Goal: Find contact information: Find contact information

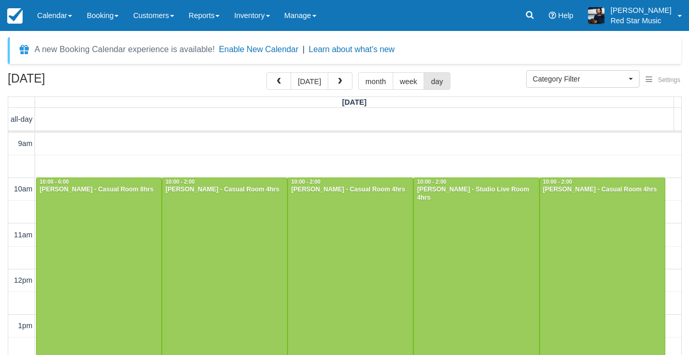
select select
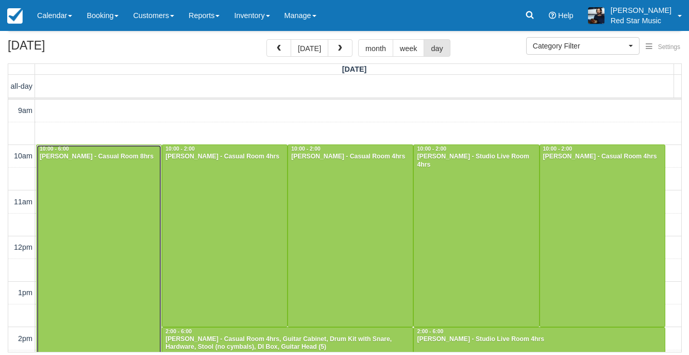
click at [125, 193] on div at bounding box center [99, 326] width 125 height 363
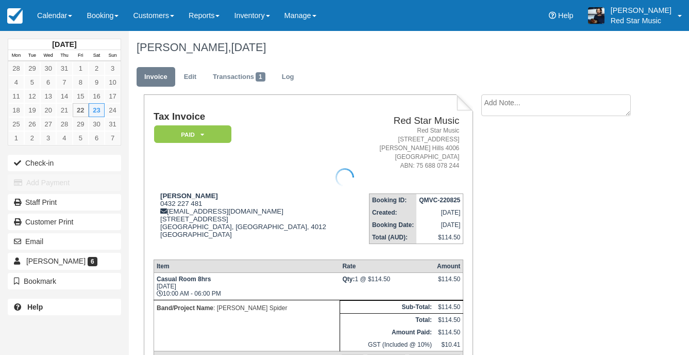
click at [543, 104] on div at bounding box center [344, 177] width 689 height 355
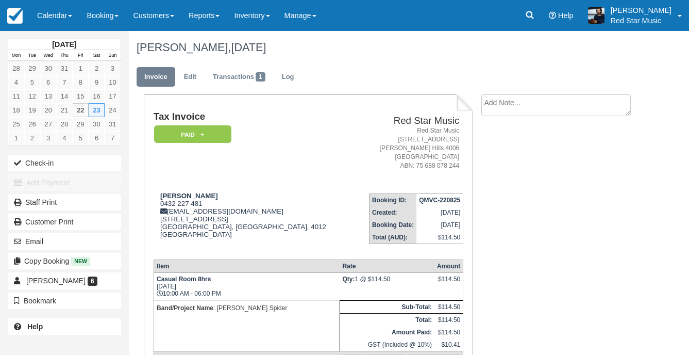
click at [523, 108] on textarea at bounding box center [557, 105] width 150 height 22
type textarea "1"
click at [504, 168] on button "Create" at bounding box center [505, 164] width 46 height 18
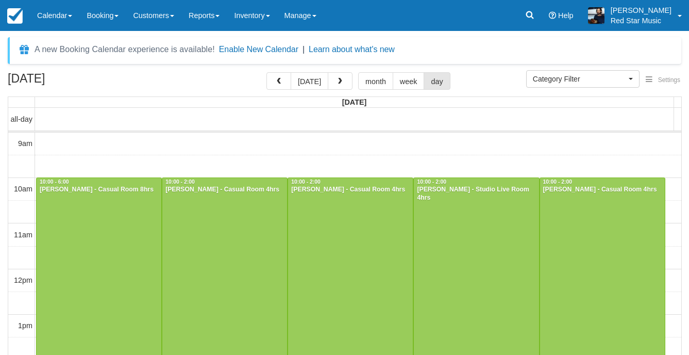
select select
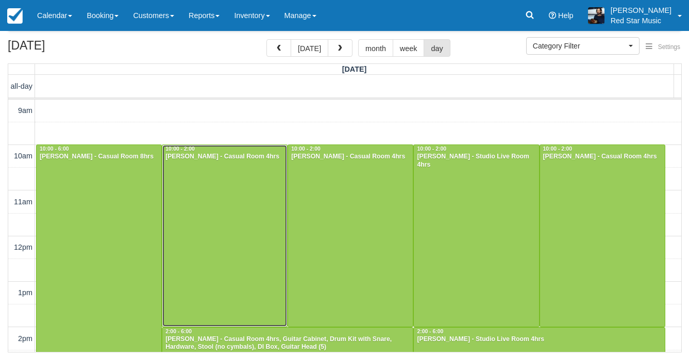
click at [257, 202] on div at bounding box center [224, 235] width 125 height 181
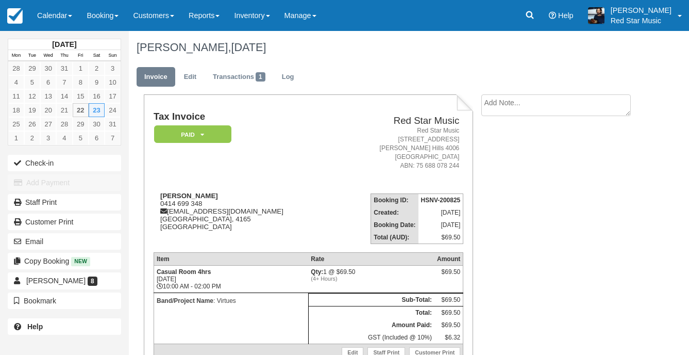
drag, startPoint x: 0, startPoint y: 0, endPoint x: 528, endPoint y: 103, distance: 538.4
click at [528, 103] on textarea at bounding box center [557, 105] width 150 height 22
type textarea "2"
click button "Create"
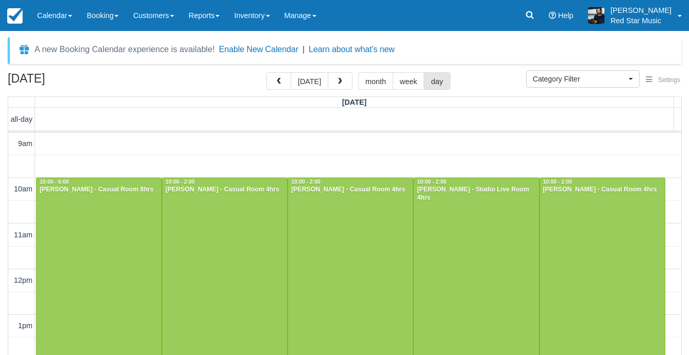
select select
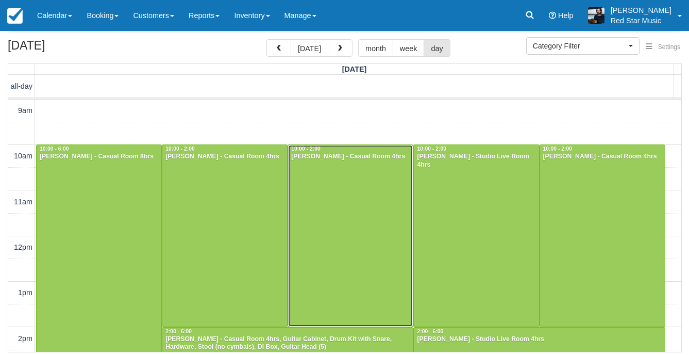
click at [375, 197] on div at bounding box center [350, 235] width 125 height 181
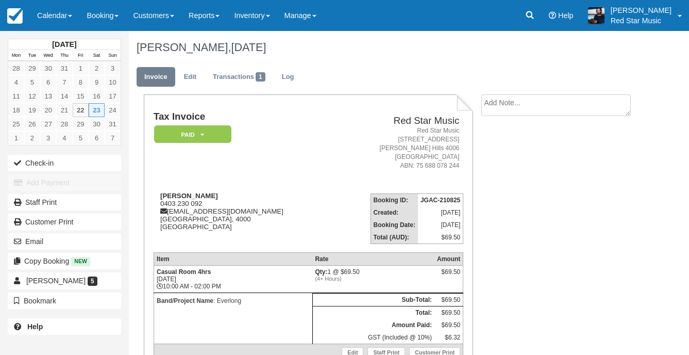
click at [556, 107] on textarea at bounding box center [557, 105] width 150 height 22
type textarea "3"
click at [508, 163] on button "Create" at bounding box center [505, 164] width 46 height 18
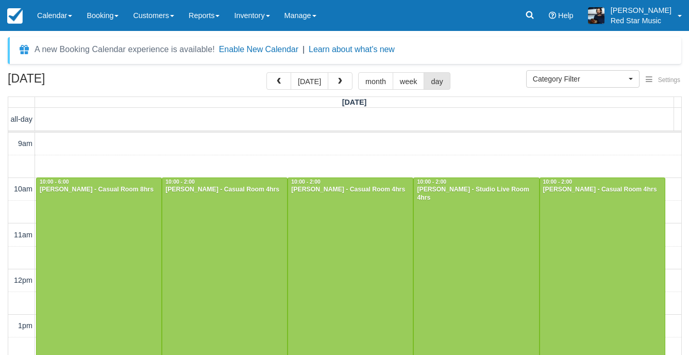
select select
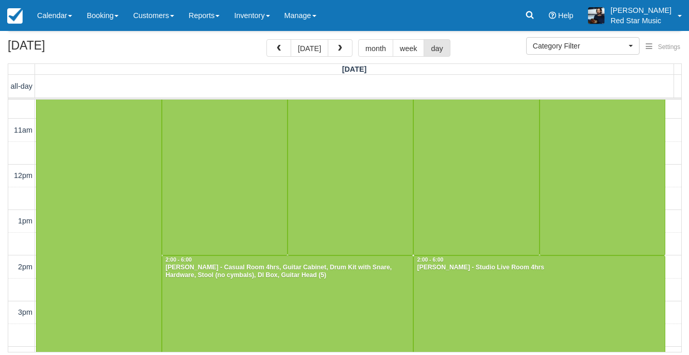
scroll to position [9, 0]
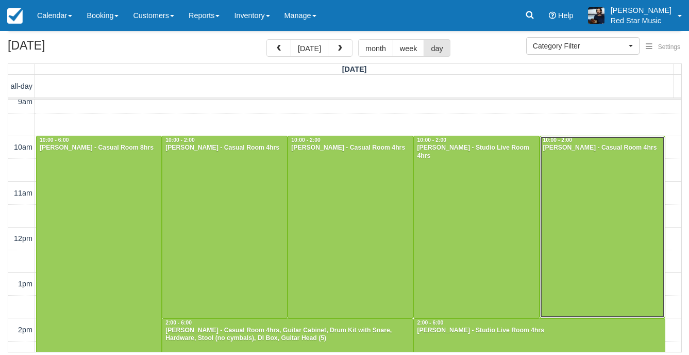
click at [571, 220] on div at bounding box center [602, 226] width 125 height 181
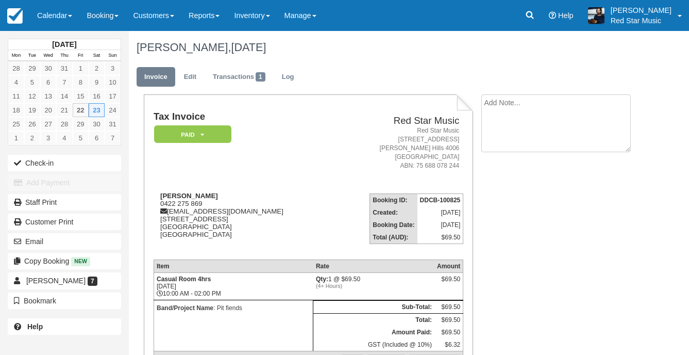
click at [536, 102] on textarea at bounding box center [557, 123] width 150 height 58
type textarea "4"
click at [512, 166] on button "Create" at bounding box center [505, 164] width 46 height 18
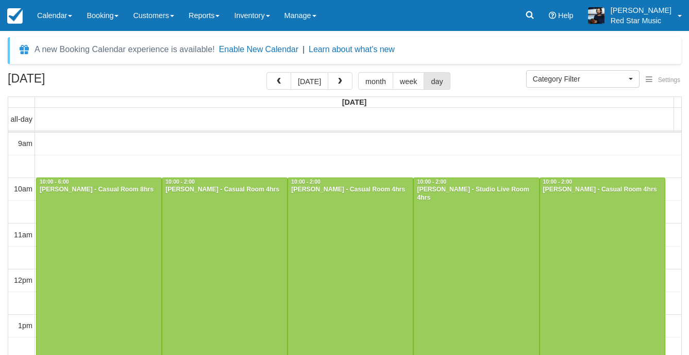
select select
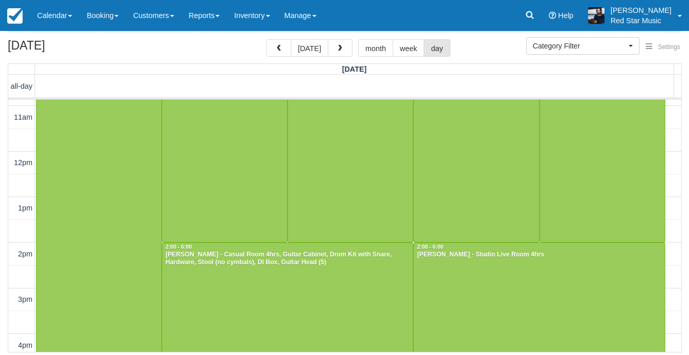
scroll to position [103, 0]
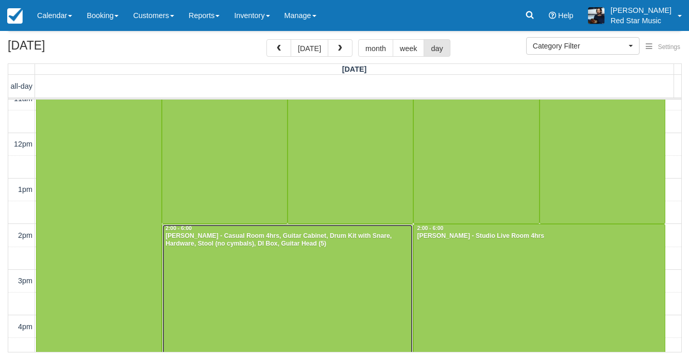
click at [328, 278] on div at bounding box center [287, 314] width 251 height 181
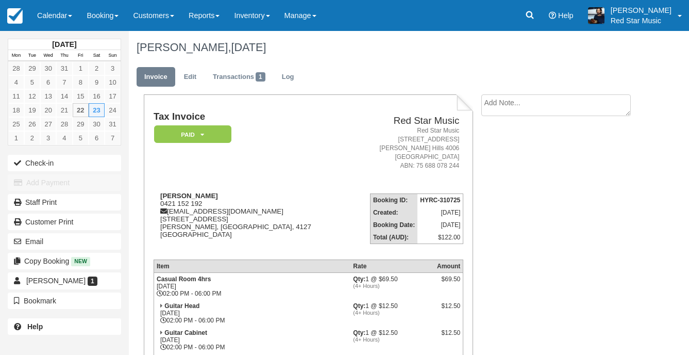
click at [501, 93] on ul "Invoice Edit Transactions 1 Log" at bounding box center [388, 79] width 502 height 31
click at [498, 103] on textarea at bounding box center [557, 105] width 150 height 22
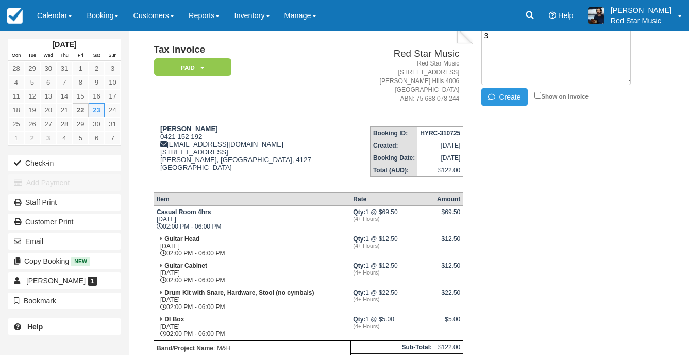
scroll to position [103, 0]
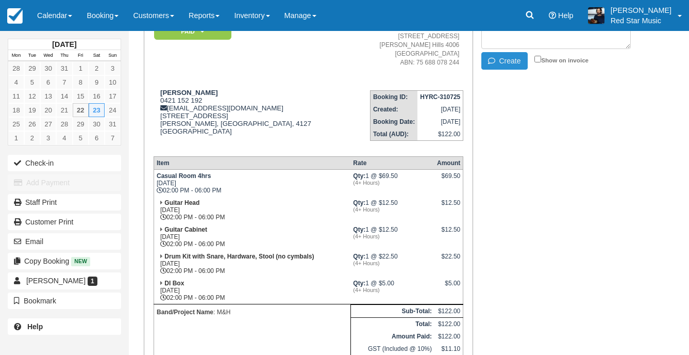
type textarea "3"
click at [500, 63] on button "Create" at bounding box center [505, 61] width 46 height 18
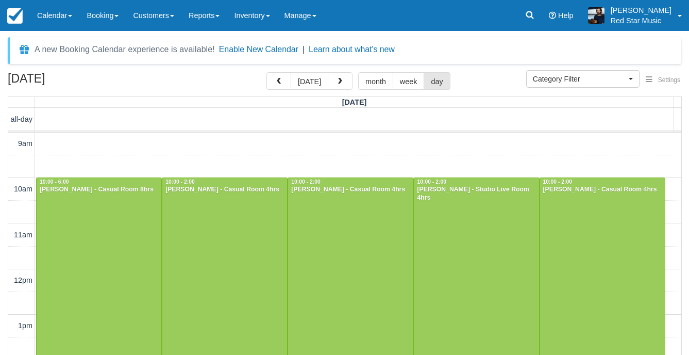
select select
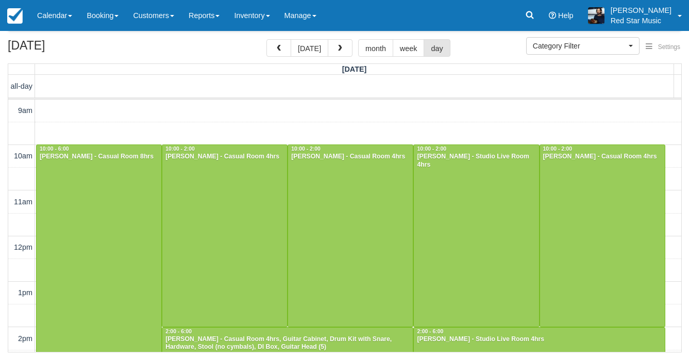
scroll to position [112, 0]
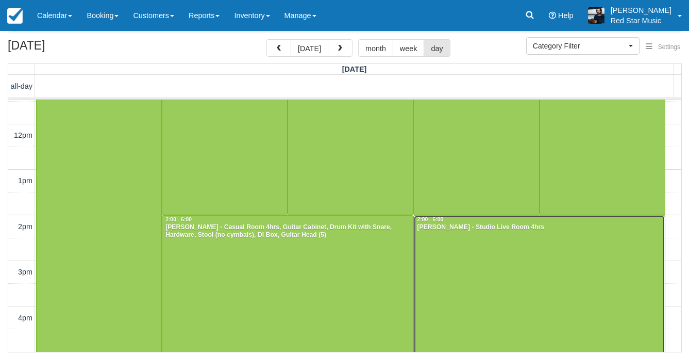
click at [454, 272] on div at bounding box center [539, 306] width 251 height 181
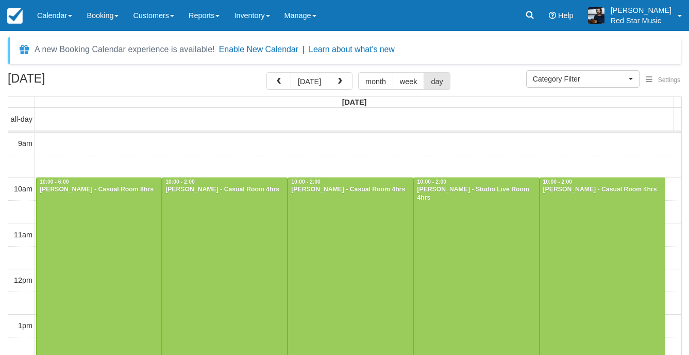
select select
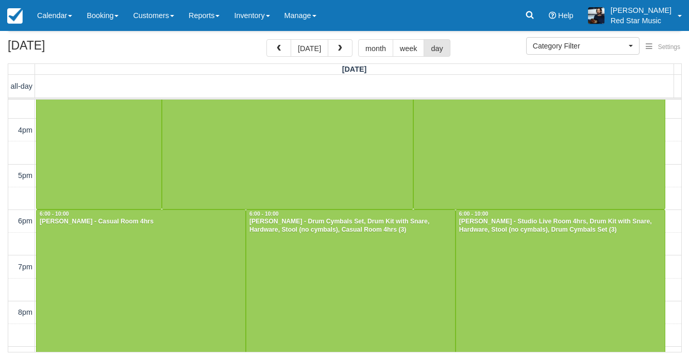
scroll to position [318, 0]
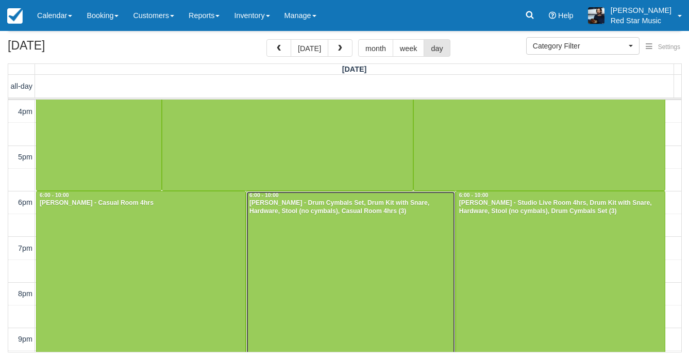
click at [377, 247] on div at bounding box center [350, 281] width 209 height 181
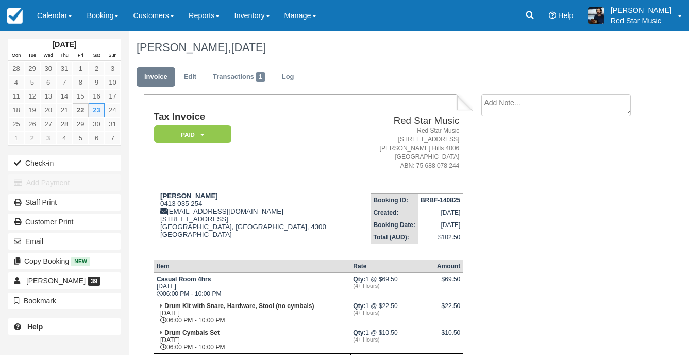
click at [497, 119] on li "Create Show on invoice" at bounding box center [560, 107] width 157 height 27
click at [503, 113] on textarea at bounding box center [557, 123] width 150 height 58
type textarea "3"
click at [491, 158] on button "Create" at bounding box center [505, 164] width 46 height 18
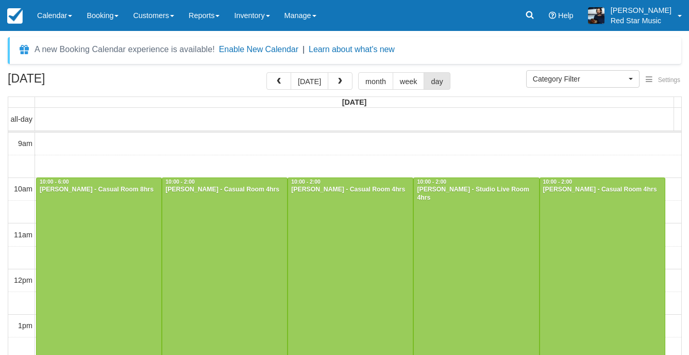
select select
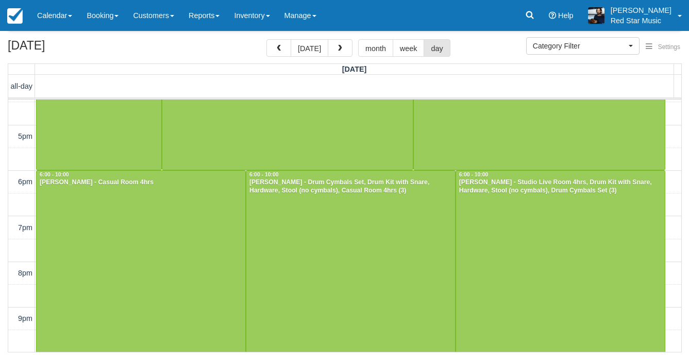
scroll to position [339, 0]
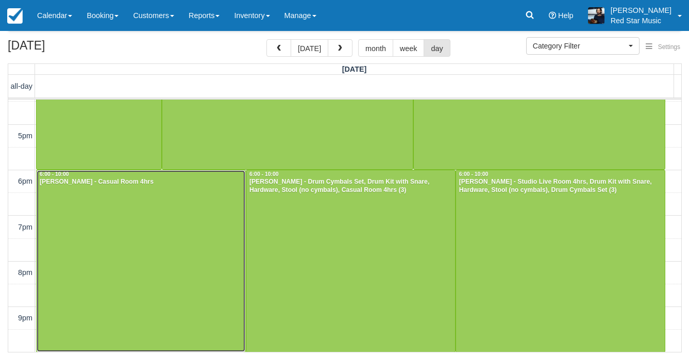
click at [111, 226] on div at bounding box center [141, 260] width 209 height 181
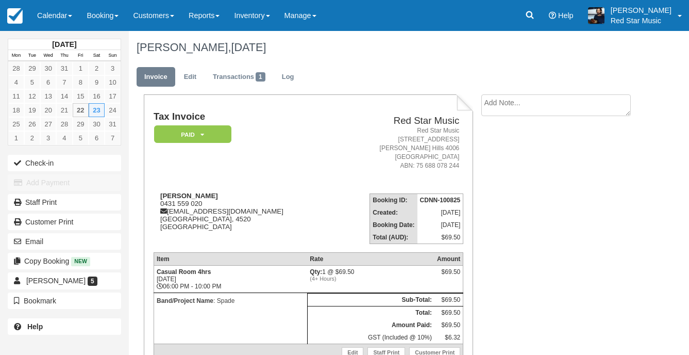
click at [500, 108] on textarea at bounding box center [557, 105] width 150 height 22
type textarea "1"
click at [496, 162] on icon "button" at bounding box center [493, 163] width 11 height 7
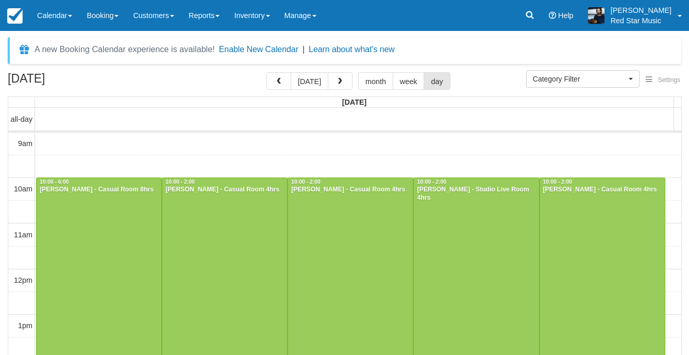
select select
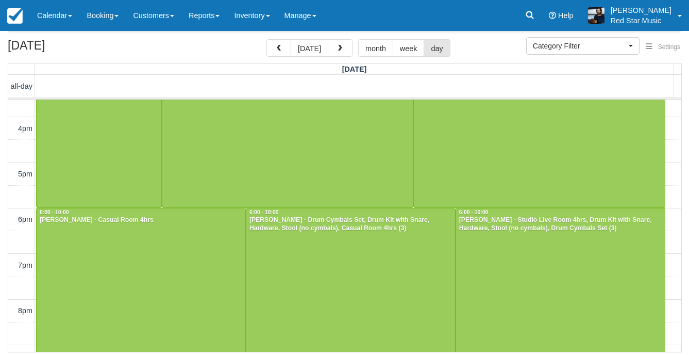
scroll to position [318, 0]
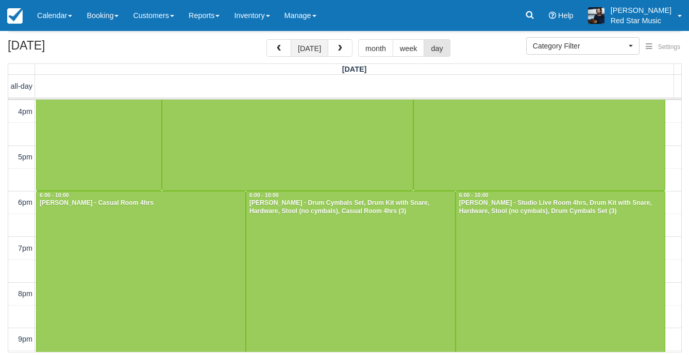
click at [313, 51] on button "[DATE]" at bounding box center [310, 48] width 38 height 18
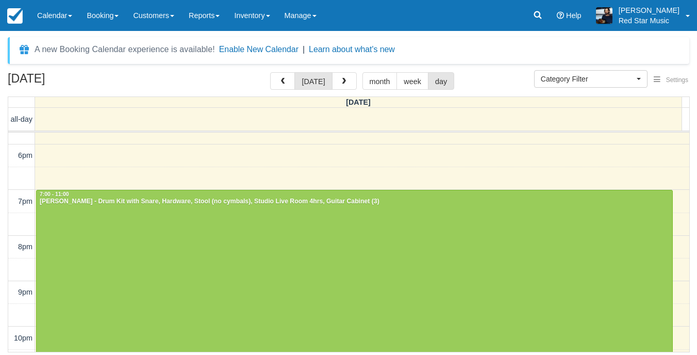
scroll to position [418, 0]
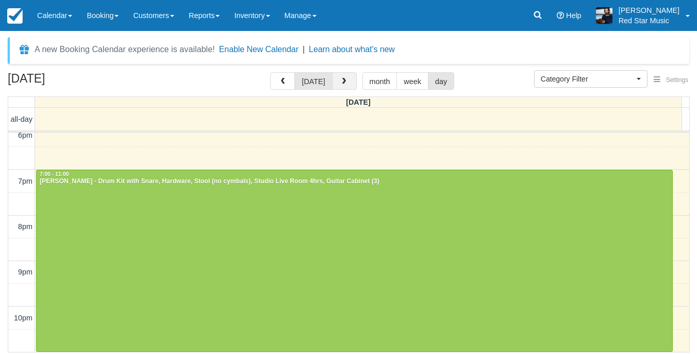
click at [347, 84] on button "button" at bounding box center [344, 81] width 25 height 18
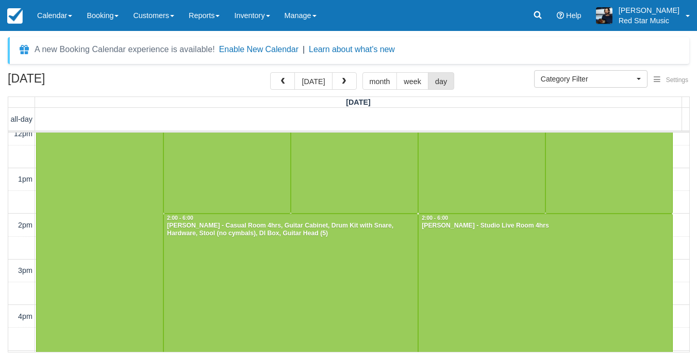
scroll to position [12, 0]
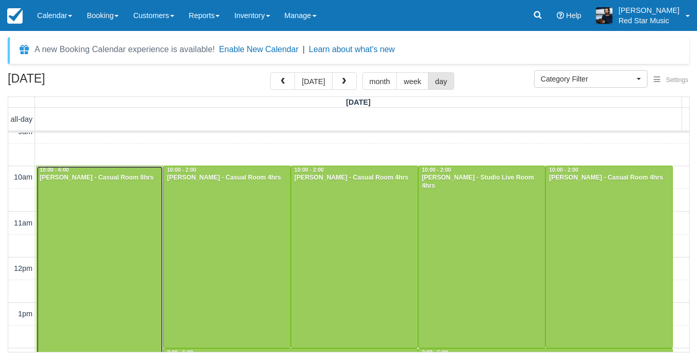
click at [116, 186] on div at bounding box center [100, 347] width 126 height 363
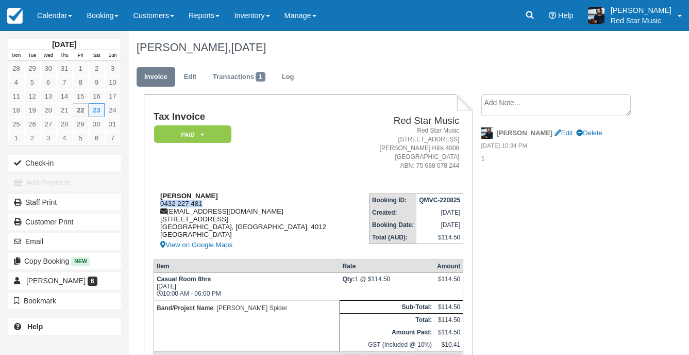
drag, startPoint x: 205, startPoint y: 202, endPoint x: 156, endPoint y: 201, distance: 49.0
click at [156, 201] on div "Mark Thompson 0432 227 481 onedragontwodragon@gmail.com 5 Aveling St Wavell Hei…" at bounding box center [254, 221] width 201 height 59
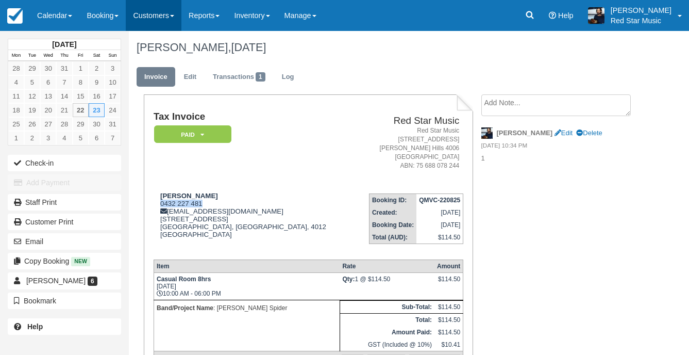
copy div "0432 227 481"
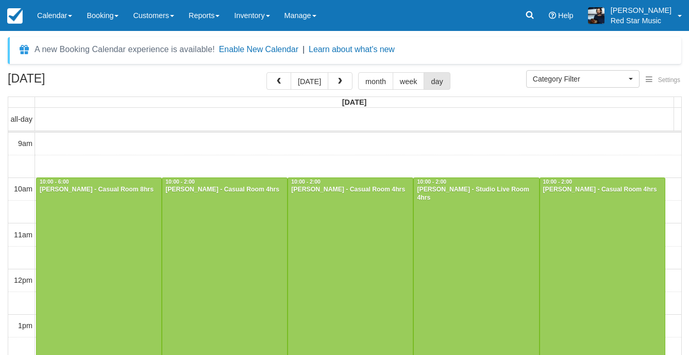
select select
click at [198, 237] on div at bounding box center [224, 268] width 125 height 181
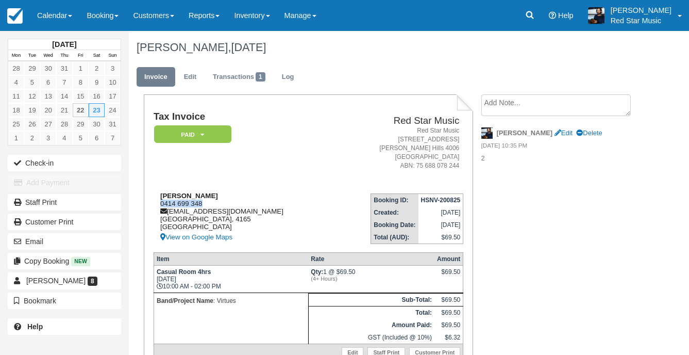
drag, startPoint x: 206, startPoint y: 201, endPoint x: 159, endPoint y: 206, distance: 47.1
click at [159, 206] on div "Alex Miller 0414 699 348 virtuesaus@gmail.com Queensland, 4165 Australia View o…" at bounding box center [244, 218] width 181 height 52
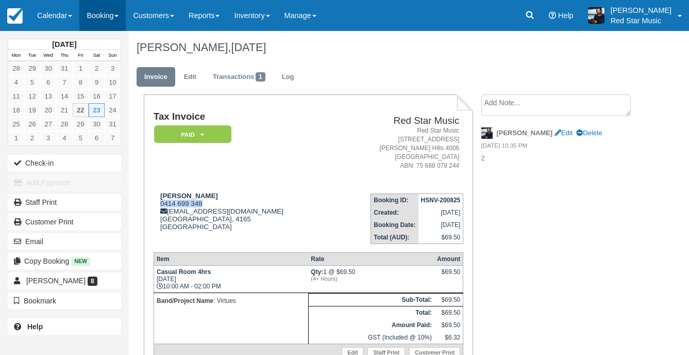
copy div "0414 699 348"
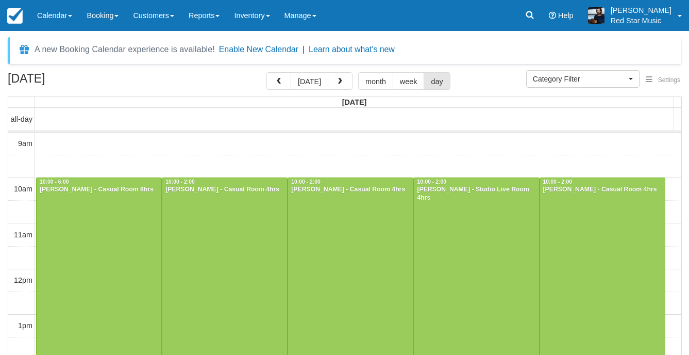
select select
click at [352, 248] on div at bounding box center [350, 268] width 125 height 181
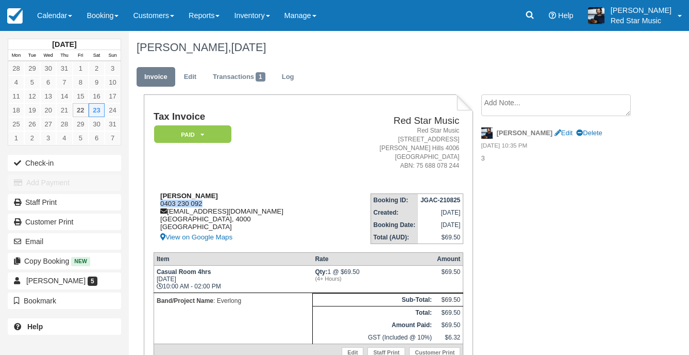
drag, startPoint x: 209, startPoint y: 204, endPoint x: 161, endPoint y: 207, distance: 48.0
click at [161, 207] on div "[PERSON_NAME] 0403 230 092 [EMAIL_ADDRESS][DOMAIN_NAME] [GEOGRAPHIC_DATA] View …" at bounding box center [244, 218] width 180 height 52
copy div "0403 230 092"
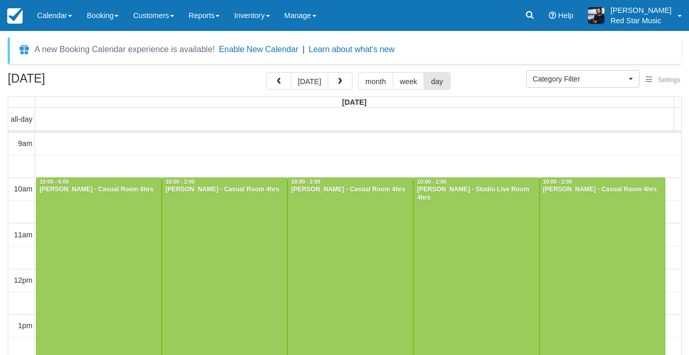
select select
click at [441, 204] on div at bounding box center [476, 268] width 125 height 181
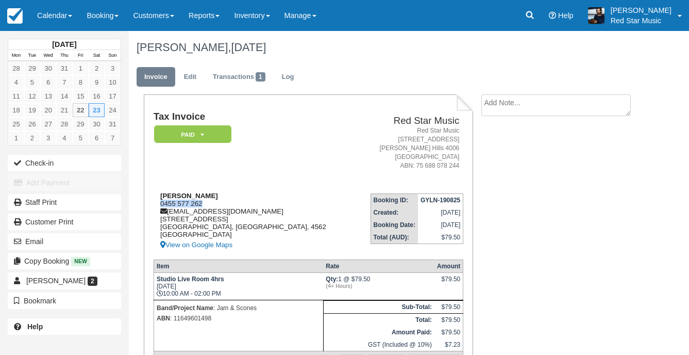
drag, startPoint x: 207, startPoint y: 200, endPoint x: 156, endPoint y: 202, distance: 51.1
click at [156, 202] on div "Oscar Long 0455 577 262 oscarmaton257@gmail.com 44 Wust Road Doonan, Queensland…" at bounding box center [255, 221] width 202 height 59
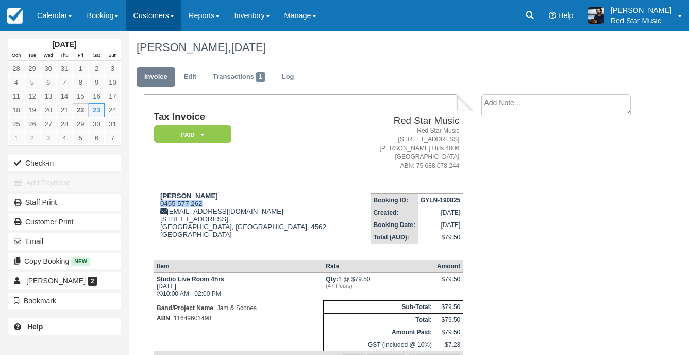
copy div "0455 577 262"
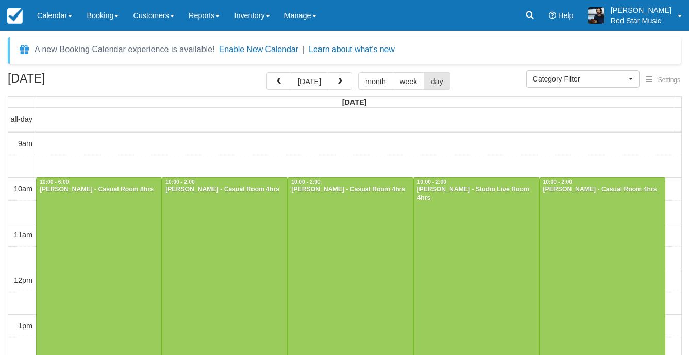
select select
click at [585, 209] on div at bounding box center [602, 268] width 125 height 181
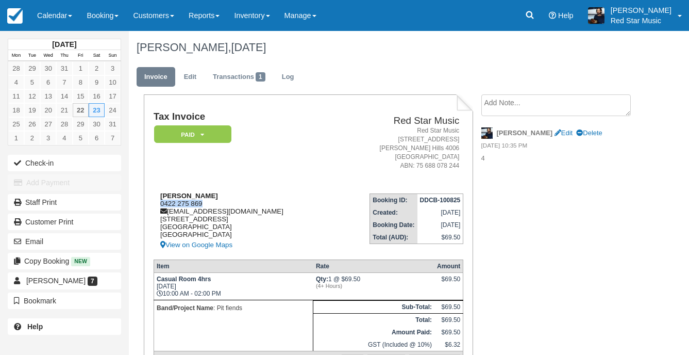
drag, startPoint x: 203, startPoint y: 203, endPoint x: 161, endPoint y: 206, distance: 41.8
click at [161, 206] on div "[PERSON_NAME] 0422 275 869 [EMAIL_ADDRESS][DOMAIN_NAME] [STREET_ADDRESS] View o…" at bounding box center [244, 221] width 180 height 59
copy div "0422 275 869"
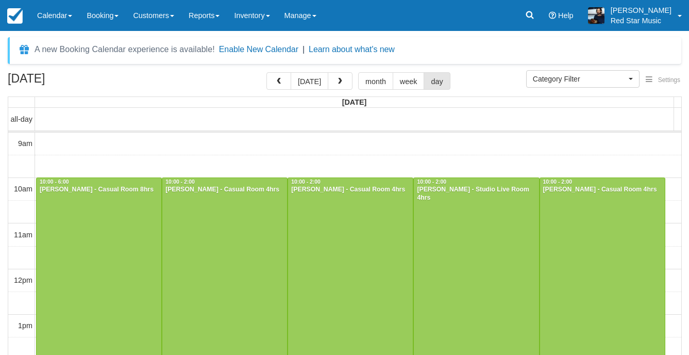
select select
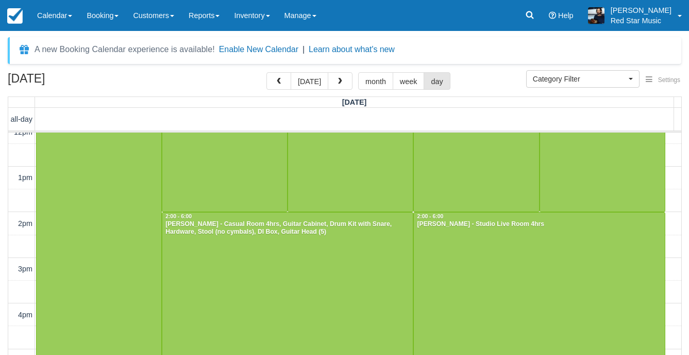
scroll to position [163, 0]
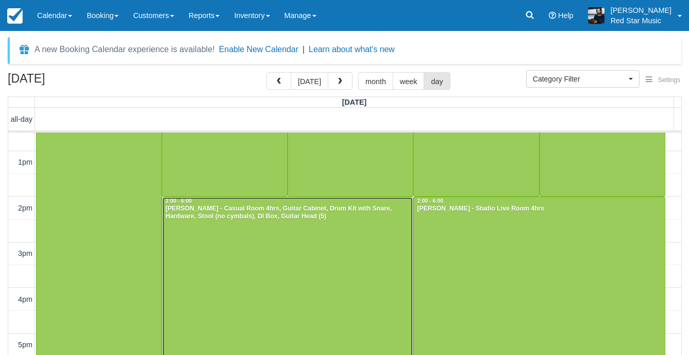
click at [275, 238] on div at bounding box center [287, 287] width 251 height 181
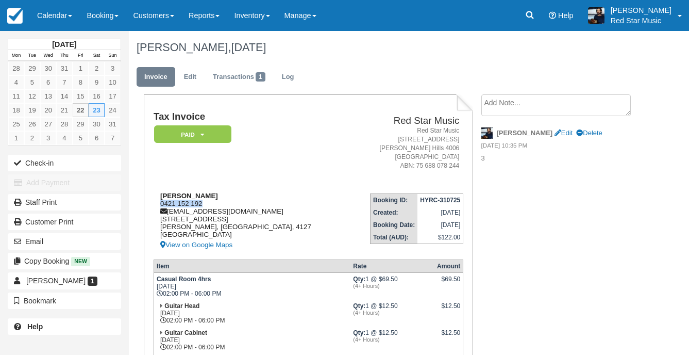
drag, startPoint x: 206, startPoint y: 203, endPoint x: 155, endPoint y: 205, distance: 51.1
click at [155, 205] on div "David Zimmerman 0421 152 192 davidandgemma@gmail.com 26A Highview Terrace Daisy…" at bounding box center [251, 221] width 194 height 59
copy div "0421 152 192"
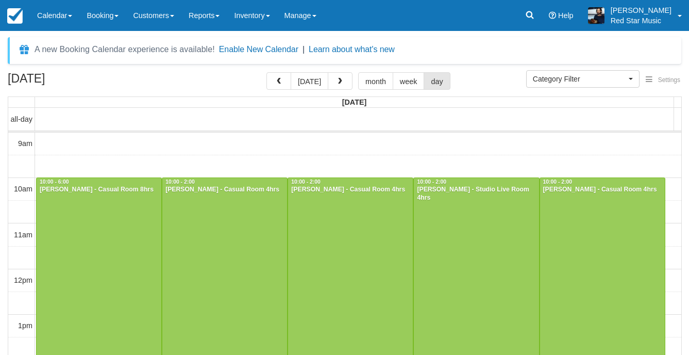
select select
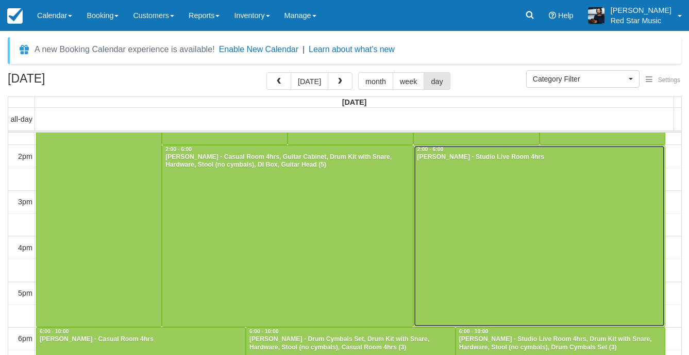
click at [451, 243] on div at bounding box center [539, 235] width 251 height 181
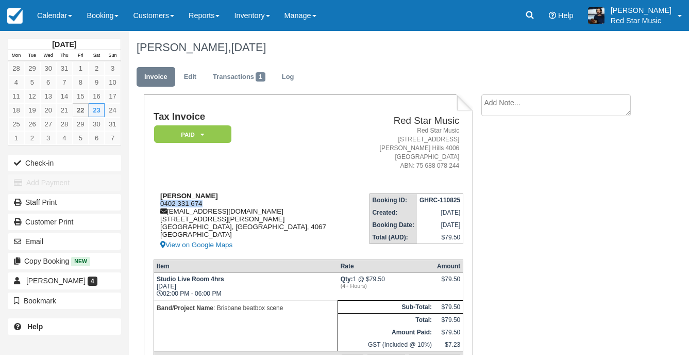
drag, startPoint x: 201, startPoint y: 200, endPoint x: 156, endPoint y: 204, distance: 44.5
click at [156, 204] on div "[PERSON_NAME] 0402 331 674 [EMAIL_ADDRESS][DOMAIN_NAME] [STREET_ADDRESS][PERSON…" at bounding box center [254, 221] width 201 height 59
copy div "0402 331 674"
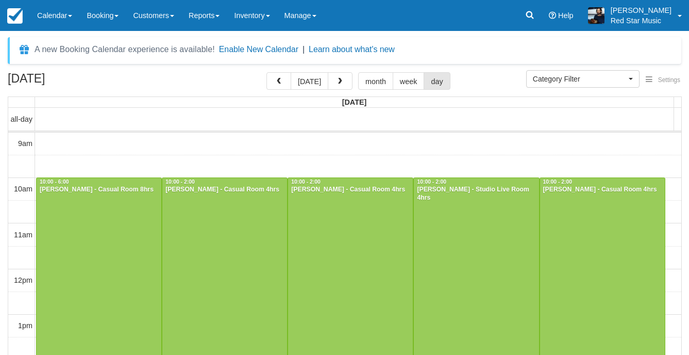
select select
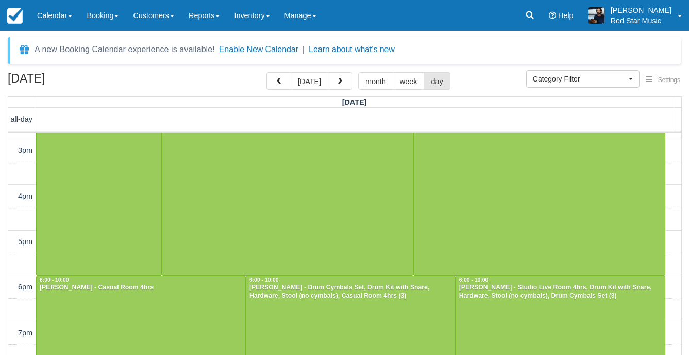
scroll to position [339, 0]
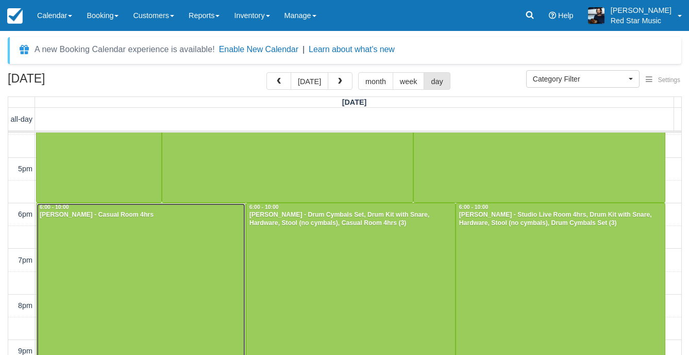
click at [103, 275] on div at bounding box center [141, 293] width 209 height 181
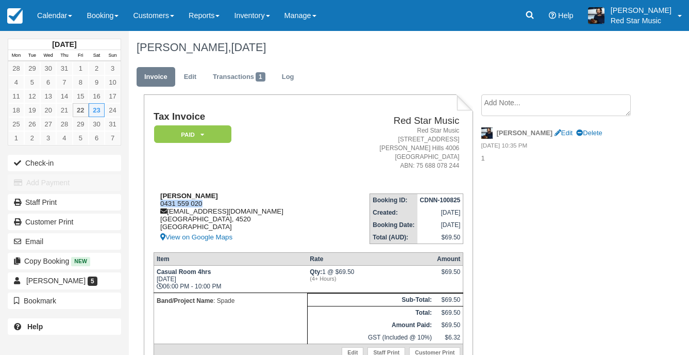
drag, startPoint x: 0, startPoint y: 0, endPoint x: 157, endPoint y: 203, distance: 256.2
click at [157, 203] on div "[PERSON_NAME] 0431 559 020 [EMAIL_ADDRESS][DOMAIN_NAME] [GEOGRAPHIC_DATA] [GEOG…" at bounding box center [244, 218] width 180 height 52
copy div "0431 559 020"
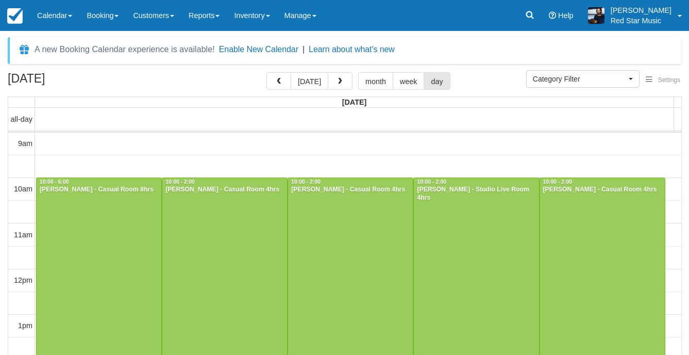
select select
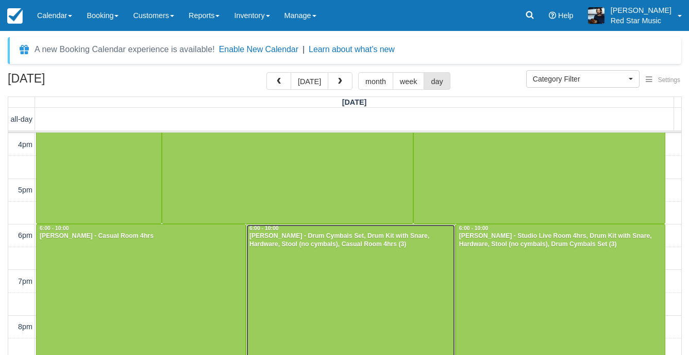
click at [317, 270] on div at bounding box center [350, 314] width 209 height 181
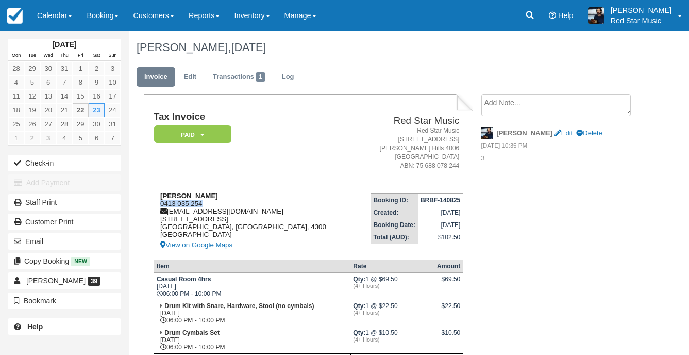
drag, startPoint x: 205, startPoint y: 202, endPoint x: 153, endPoint y: 204, distance: 51.6
click at [154, 204] on div "[PERSON_NAME] 0413 035 254 [EMAIL_ADDRESS][DOMAIN_NAME] [STREET_ADDRESS] View o…" at bounding box center [255, 221] width 202 height 59
copy div "0413 035 254"
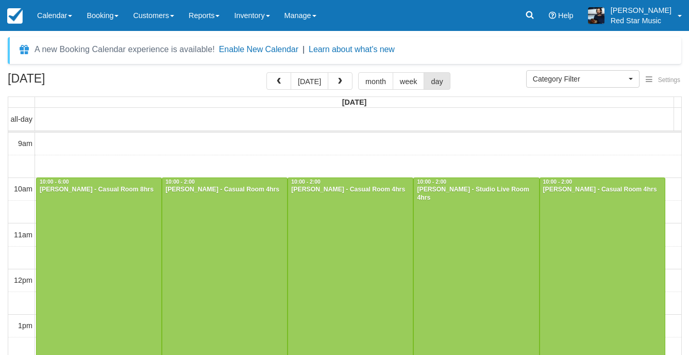
select select
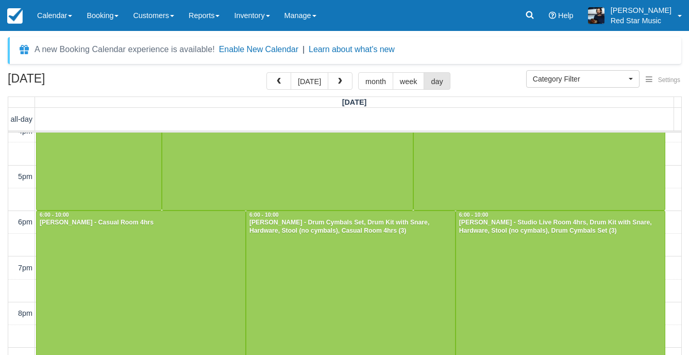
scroll to position [339, 0]
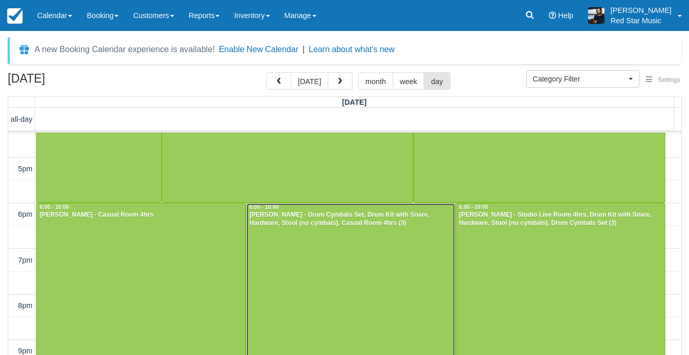
click at [325, 250] on div at bounding box center [350, 293] width 209 height 181
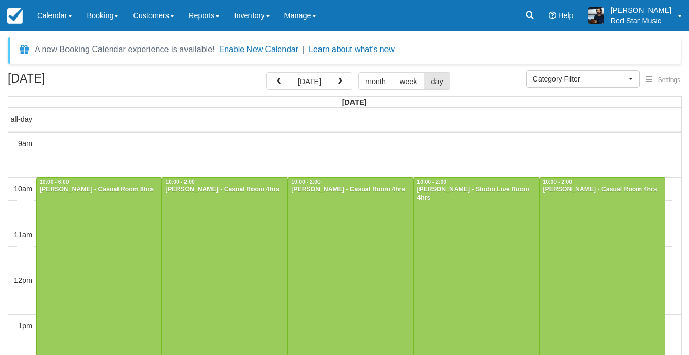
select select
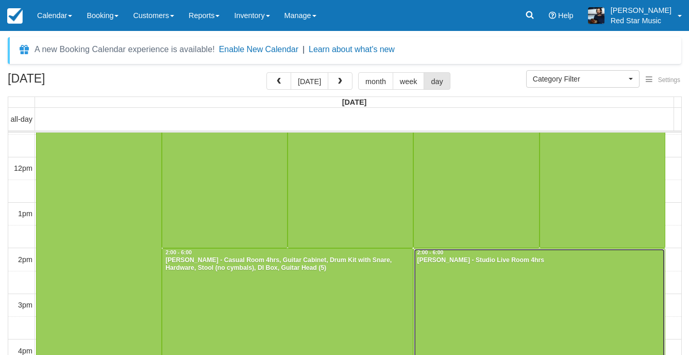
click at [500, 254] on div "2:00 - 6:00" at bounding box center [539, 252] width 245 height 7
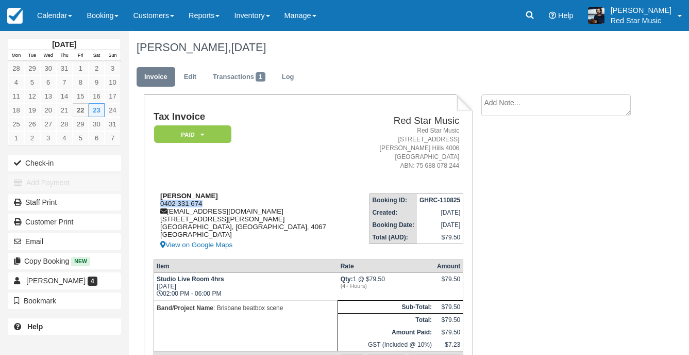
drag, startPoint x: 205, startPoint y: 202, endPoint x: 157, endPoint y: 202, distance: 48.5
click at [157, 202] on div "[PERSON_NAME] 0402 331 674 [EMAIL_ADDRESS][DOMAIN_NAME] [STREET_ADDRESS][PERSON…" at bounding box center [254, 221] width 201 height 59
copy div "0402 331 674"
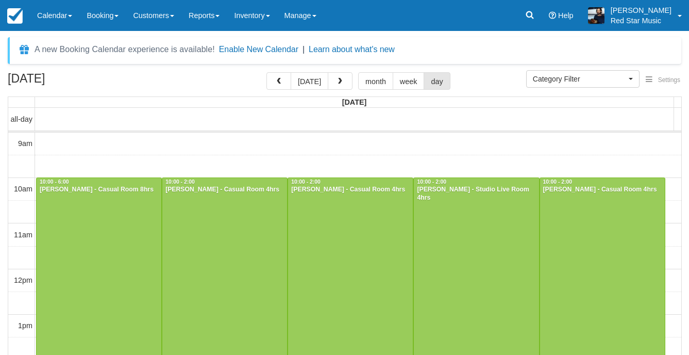
select select
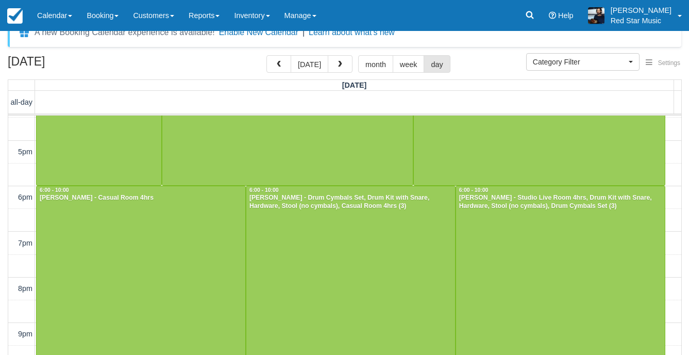
scroll to position [33, 0]
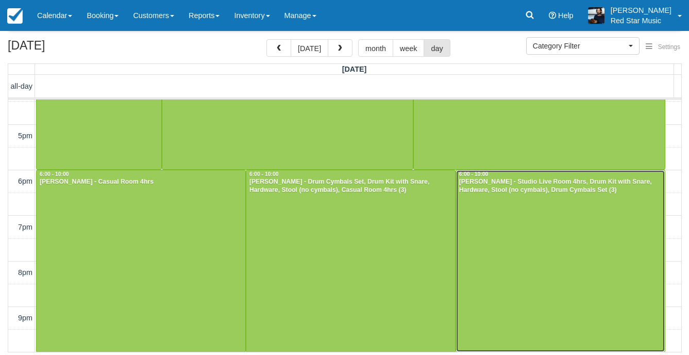
click at [519, 227] on div at bounding box center [560, 260] width 209 height 181
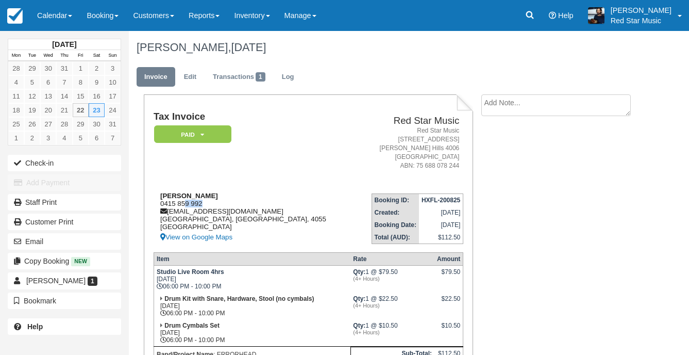
drag, startPoint x: 0, startPoint y: 0, endPoint x: 184, endPoint y: 202, distance: 273.0
click at [184, 202] on div "[PERSON_NAME] 0415 859 992 [EMAIL_ADDRESS][DOMAIN_NAME] [GEOGRAPHIC_DATA] [GEOG…" at bounding box center [255, 218] width 202 height 52
drag, startPoint x: 184, startPoint y: 202, endPoint x: 205, endPoint y: 202, distance: 20.6
click at [204, 202] on div "[PERSON_NAME] 0415 859 992 [EMAIL_ADDRESS][DOMAIN_NAME] [GEOGRAPHIC_DATA] [GEOG…" at bounding box center [255, 218] width 202 height 52
click at [205, 202] on div "Zac Woehler 0415 859 992 errorheadisaband@gmail.com Brisbane, Queensland, 4055 …" at bounding box center [255, 218] width 202 height 52
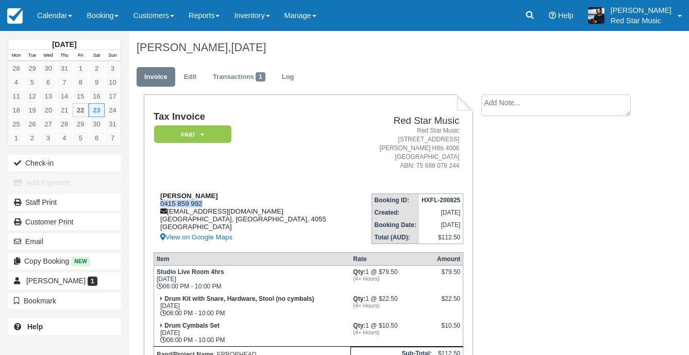
drag, startPoint x: 205, startPoint y: 202, endPoint x: 167, endPoint y: 202, distance: 38.7
click at [167, 202] on div "Zac Woehler 0415 859 992 errorheadisaband@gmail.com Brisbane, Queensland, 4055 …" at bounding box center [255, 218] width 202 height 52
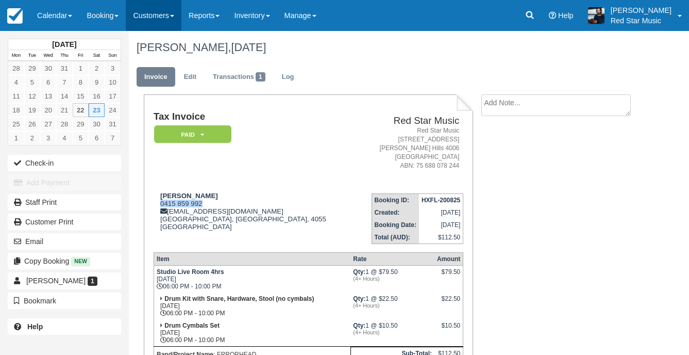
copy div "0415 859 992"
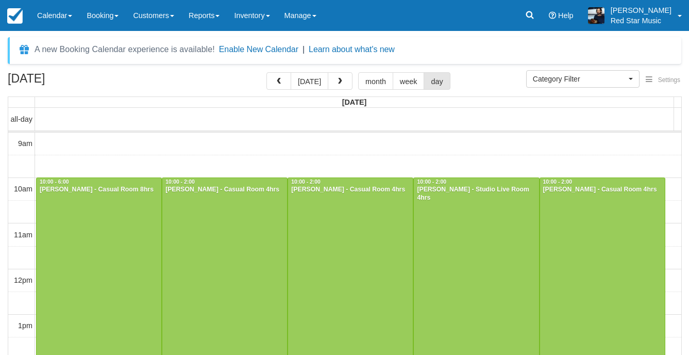
select select
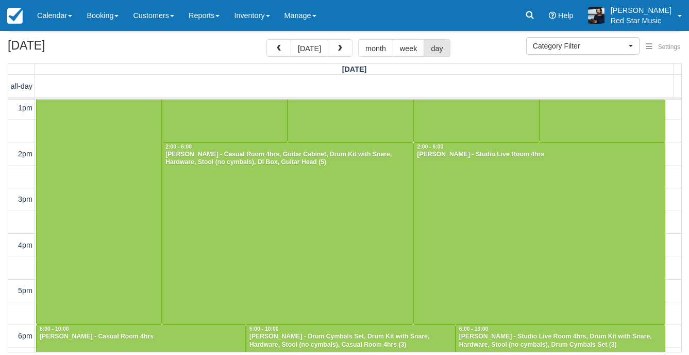
scroll to position [30, 0]
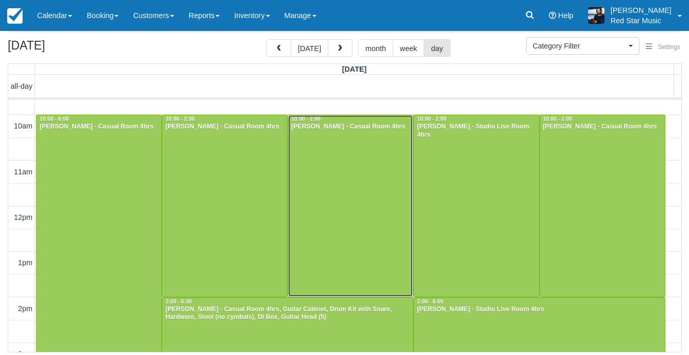
click at [346, 202] on div at bounding box center [350, 205] width 125 height 181
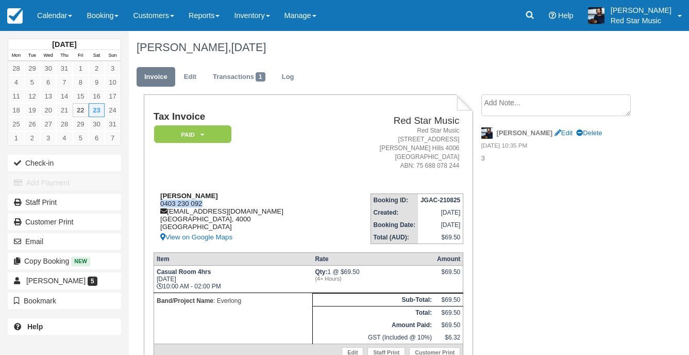
drag, startPoint x: 202, startPoint y: 202, endPoint x: 160, endPoint y: 206, distance: 42.0
click at [160, 206] on div "[PERSON_NAME] 0403 230 092 [EMAIL_ADDRESS][DOMAIN_NAME] [GEOGRAPHIC_DATA] View …" at bounding box center [244, 218] width 180 height 52
copy div "0403 230 092"
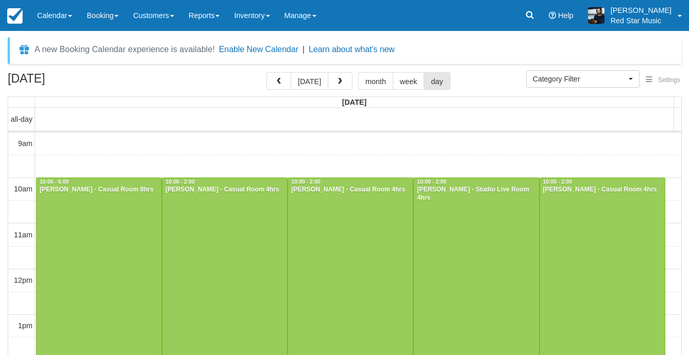
select select
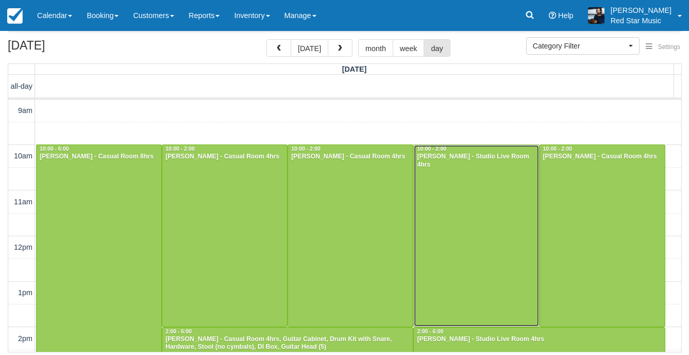
click at [442, 198] on div at bounding box center [476, 235] width 125 height 181
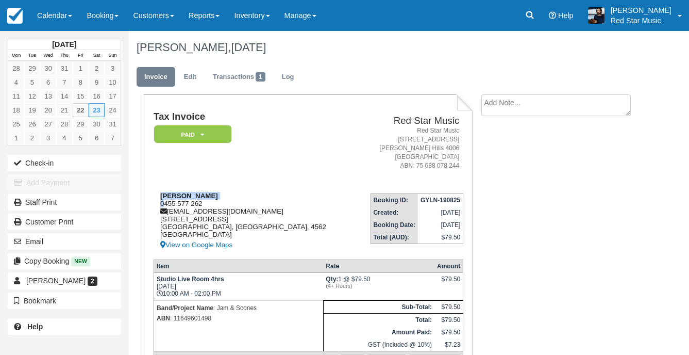
drag, startPoint x: 209, startPoint y: 198, endPoint x: 166, endPoint y: 205, distance: 43.2
click at [166, 205] on div "[PERSON_NAME] 0455 577 262 [EMAIL_ADDRESS][DOMAIN_NAME] [STREET_ADDRESS][PERSON…" at bounding box center [255, 221] width 202 height 59
drag, startPoint x: 166, startPoint y: 205, endPoint x: 226, endPoint y: 204, distance: 59.8
click at [226, 204] on div "Oscar Long 0455 577 262 oscarmaton257@gmail.com 44 Wust Road Doonan, Queensland…" at bounding box center [255, 221] width 202 height 59
drag, startPoint x: 206, startPoint y: 204, endPoint x: 160, endPoint y: 204, distance: 45.9
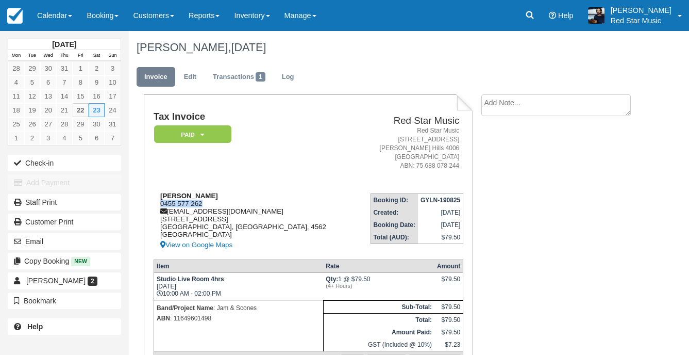
click at [160, 204] on div "Oscar Long 0455 577 262 oscarmaton257@gmail.com 44 Wust Road Doonan, Queensland…" at bounding box center [255, 221] width 202 height 59
copy div "0455 577 262"
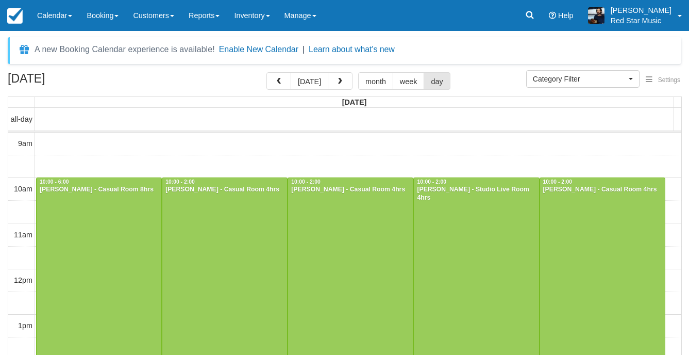
select select
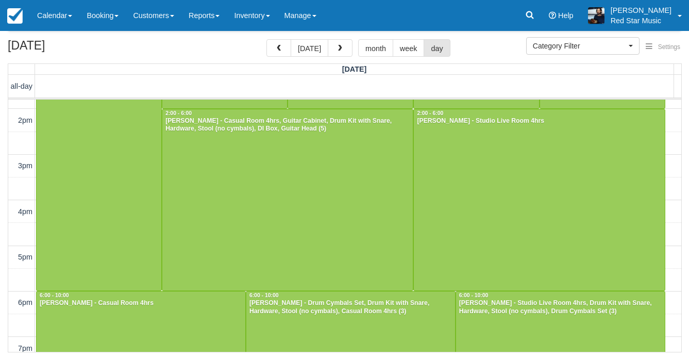
scroll to position [215, 0]
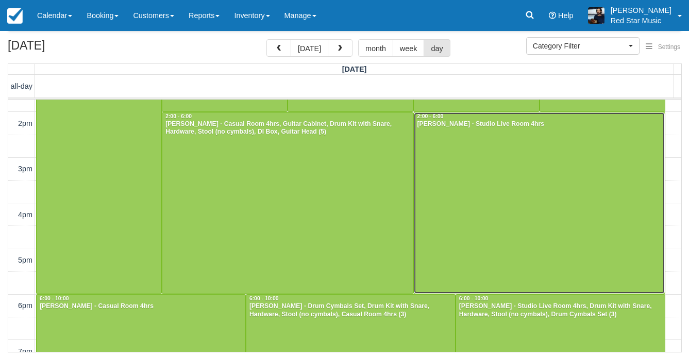
click at [449, 210] on div at bounding box center [539, 202] width 251 height 181
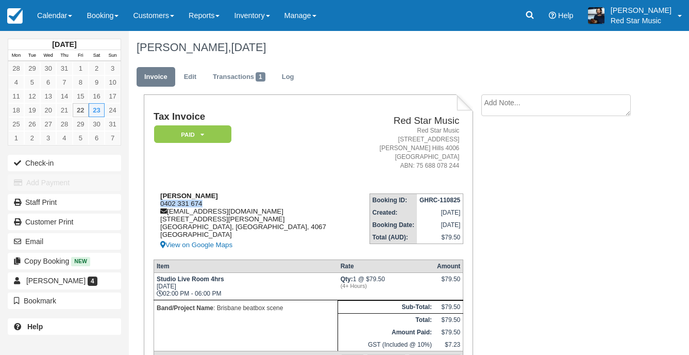
drag, startPoint x: 204, startPoint y: 202, endPoint x: 156, endPoint y: 203, distance: 47.9
click at [156, 203] on div "Kabir singh 0402 331 674 kabirbattansingh@hotmail.com 8 Sir Fred Schonell DR Br…" at bounding box center [254, 221] width 201 height 59
copy div "0402 331 674"
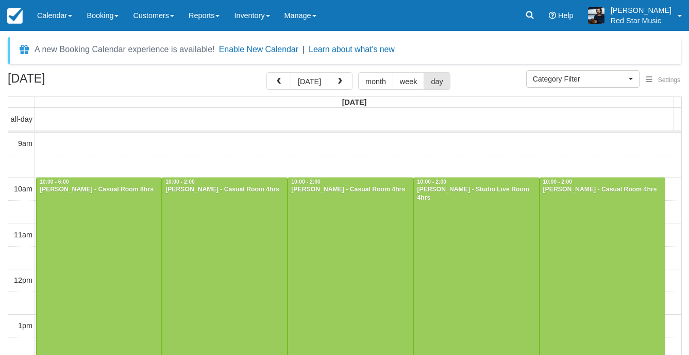
select select
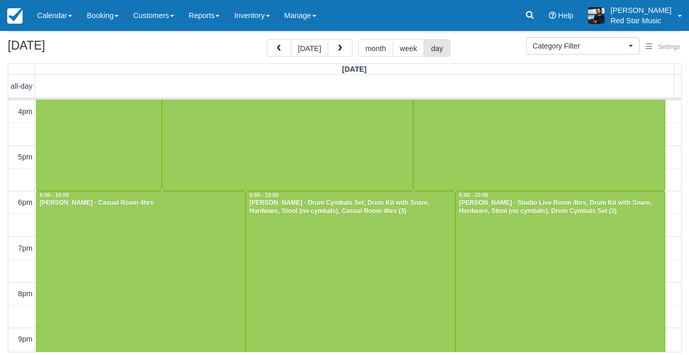
scroll to position [339, 0]
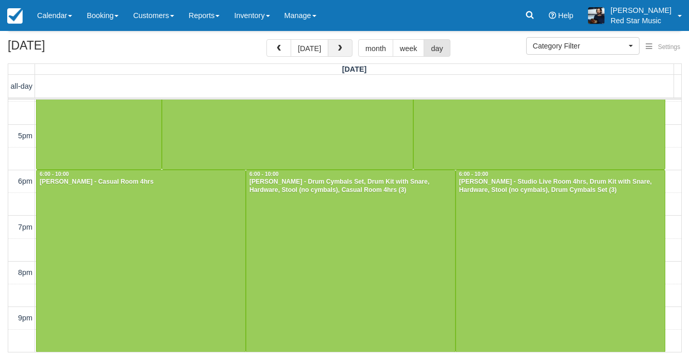
click at [346, 47] on button "button" at bounding box center [340, 48] width 25 height 18
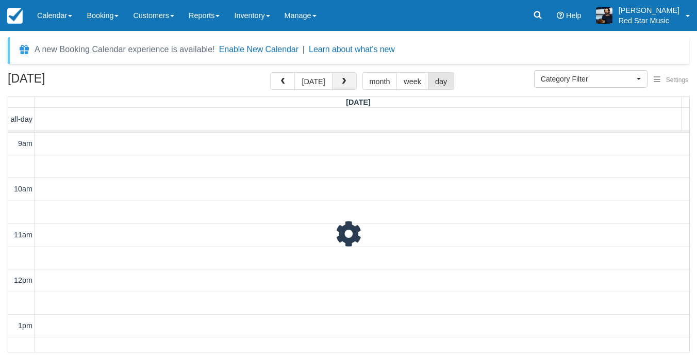
scroll to position [373, 0]
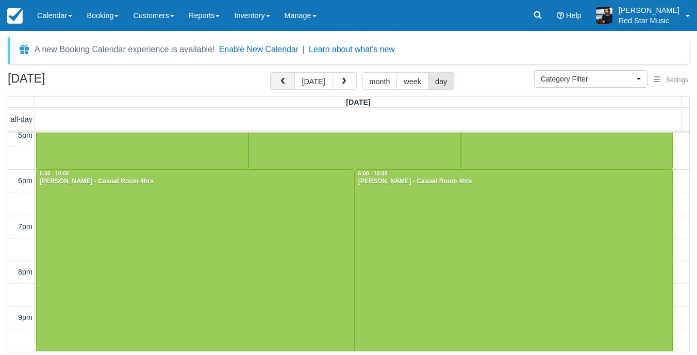
click at [291, 86] on button "button" at bounding box center [282, 81] width 25 height 18
